Goal: Check status: Check status

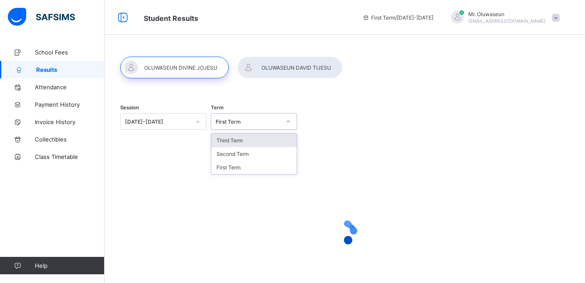
click at [289, 121] on icon at bounding box center [288, 121] width 5 height 9
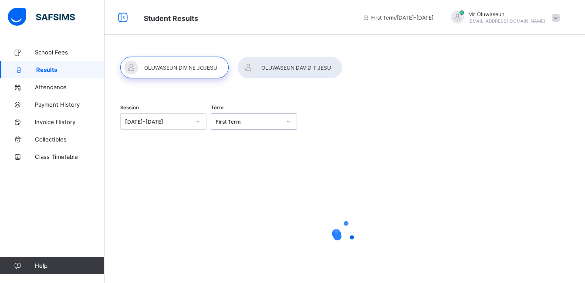
click at [289, 121] on icon at bounding box center [288, 121] width 5 height 9
click at [195, 120] on div at bounding box center [197, 121] width 15 height 14
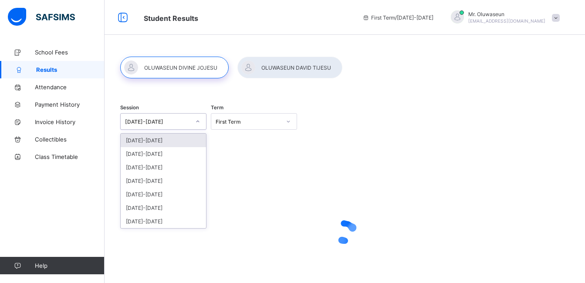
click at [195, 120] on div at bounding box center [197, 121] width 15 height 14
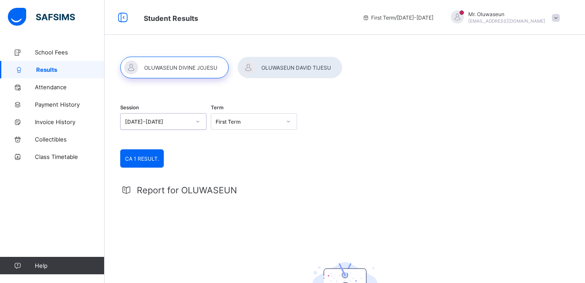
click at [136, 158] on span "CA 1 RESULT." at bounding box center [142, 158] width 34 height 7
click at [180, 67] on div at bounding box center [174, 68] width 108 height 22
click at [283, 67] on div at bounding box center [289, 68] width 105 height 22
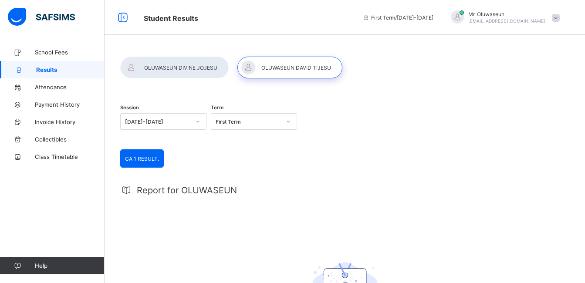
click at [281, 67] on div at bounding box center [289, 68] width 105 height 22
